Goal: Transaction & Acquisition: Purchase product/service

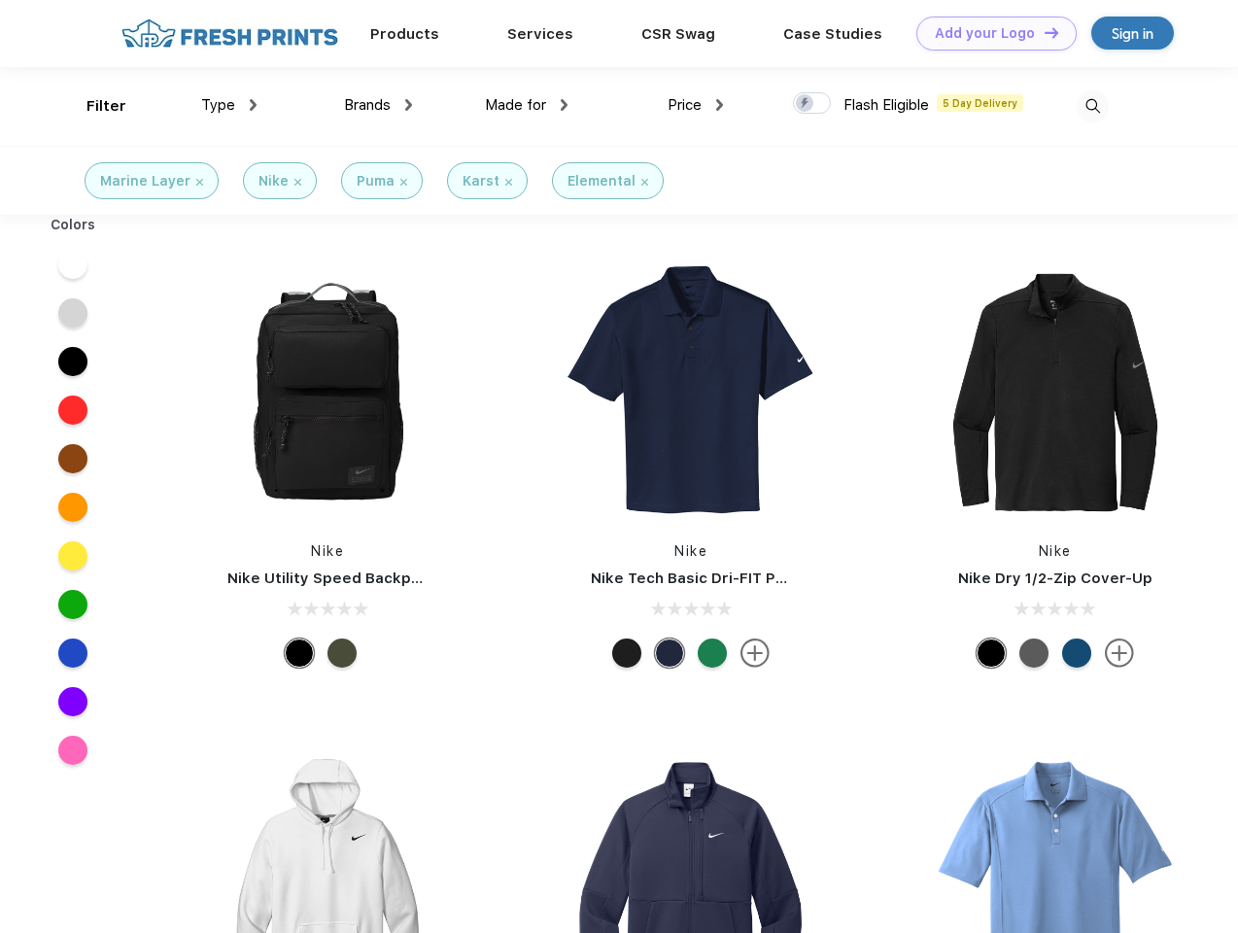
scroll to position [1, 0]
click at [989, 33] on link "Add your Logo Design Tool" at bounding box center [996, 34] width 160 height 34
click at [0, 0] on div "Design Tool" at bounding box center [0, 0] width 0 height 0
click at [1043, 32] on link "Add your Logo Design Tool" at bounding box center [996, 34] width 160 height 34
click at [93, 106] on div "Filter" at bounding box center [106, 106] width 40 height 22
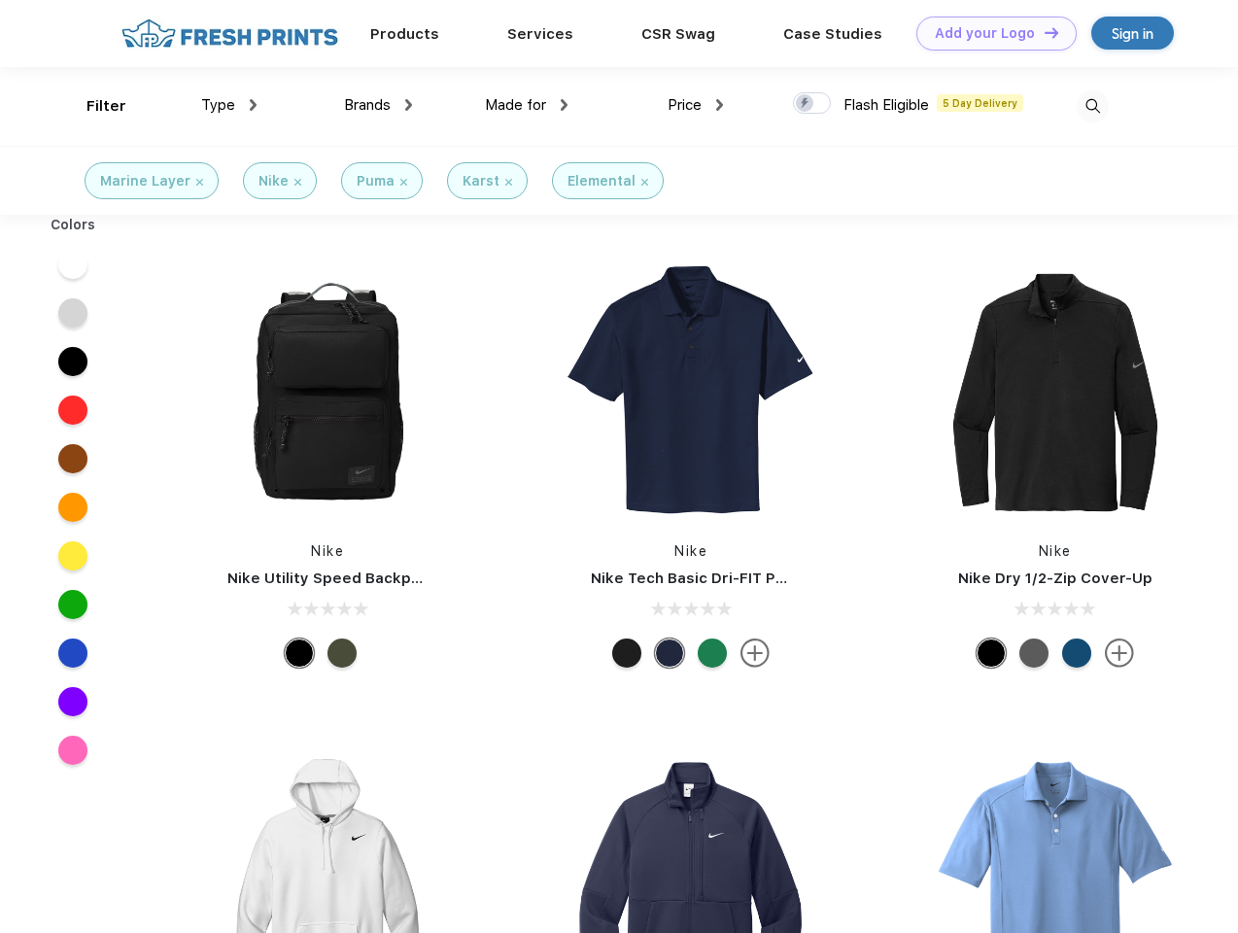
click at [229, 105] on span "Type" at bounding box center [218, 104] width 34 height 17
click at [378, 105] on span "Brands" at bounding box center [367, 104] width 47 height 17
click at [527, 105] on span "Made for" at bounding box center [515, 104] width 61 height 17
click at [696, 105] on span "Price" at bounding box center [685, 104] width 34 height 17
click at [812, 104] on div at bounding box center [812, 102] width 38 height 21
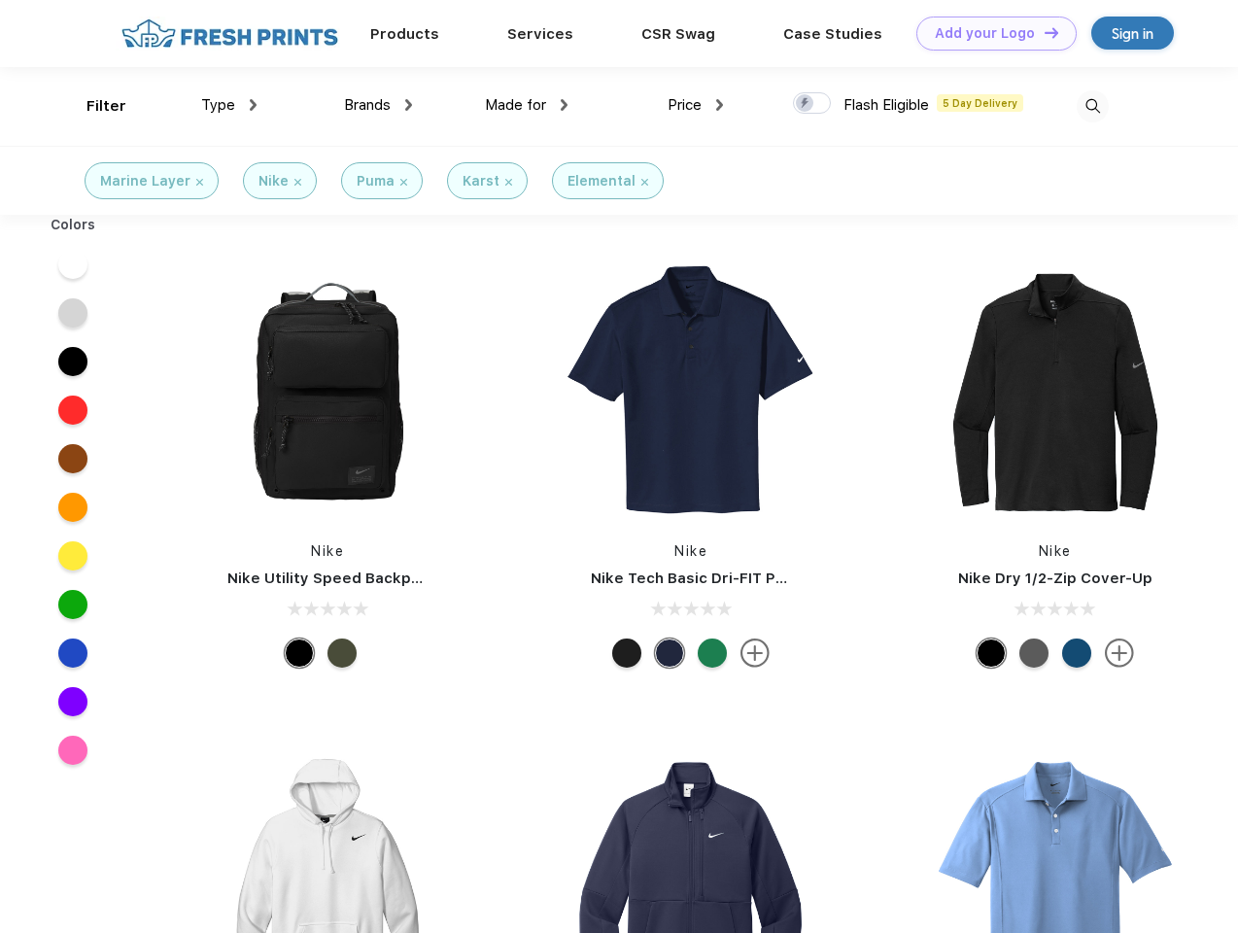
click at [806, 104] on input "checkbox" at bounding box center [799, 97] width 13 height 13
click at [1092, 106] on img at bounding box center [1093, 106] width 32 height 32
